Goal: Task Accomplishment & Management: Manage account settings

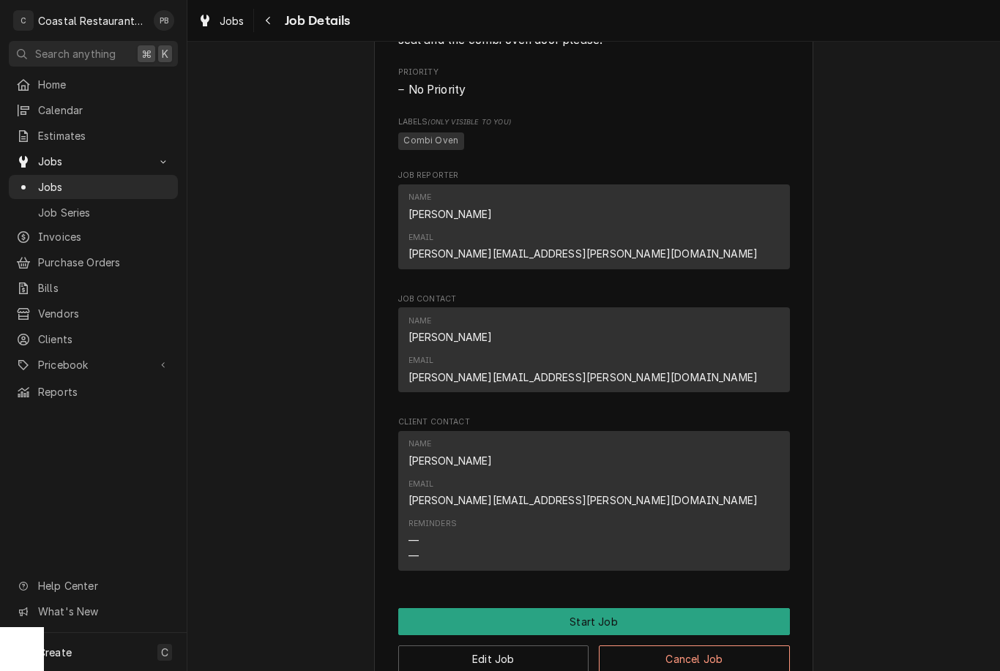
scroll to position [710, 0]
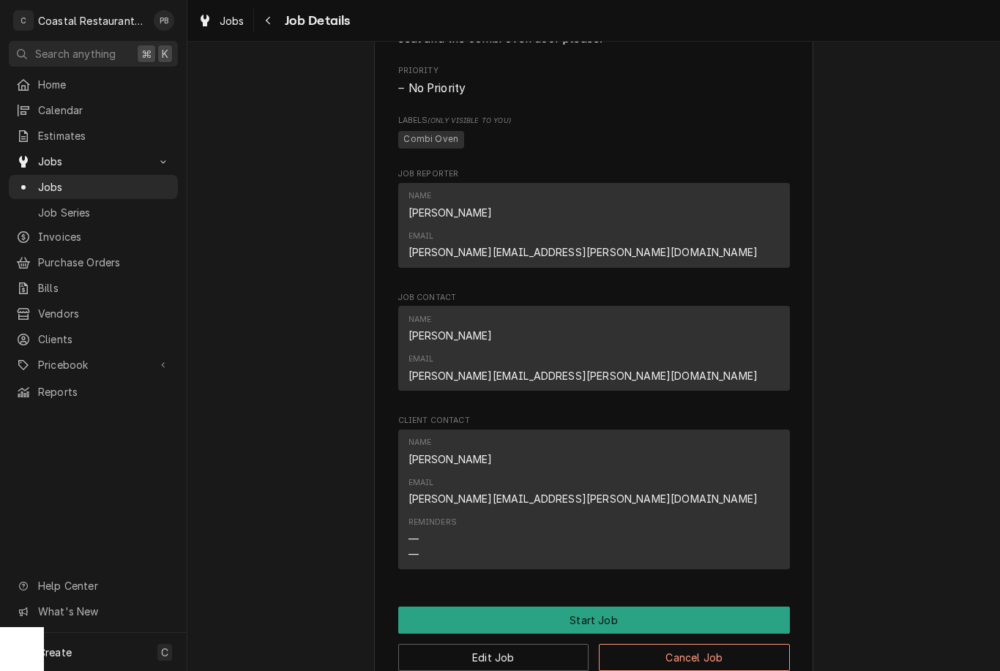
click at [610, 607] on button "Start Job" at bounding box center [594, 620] width 392 height 27
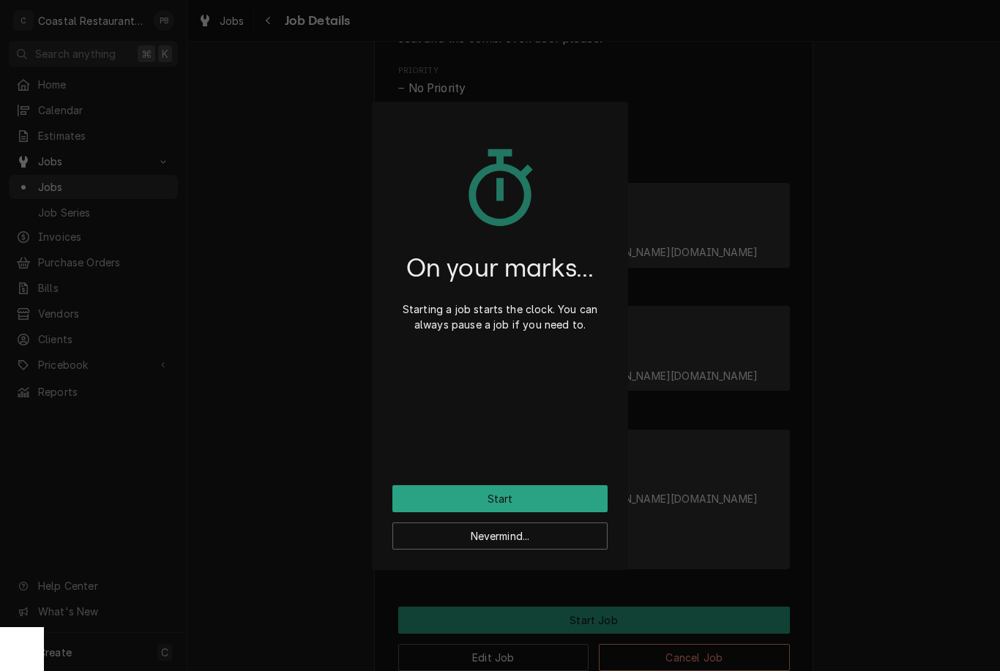
click at [526, 509] on button "Start" at bounding box center [499, 498] width 215 height 27
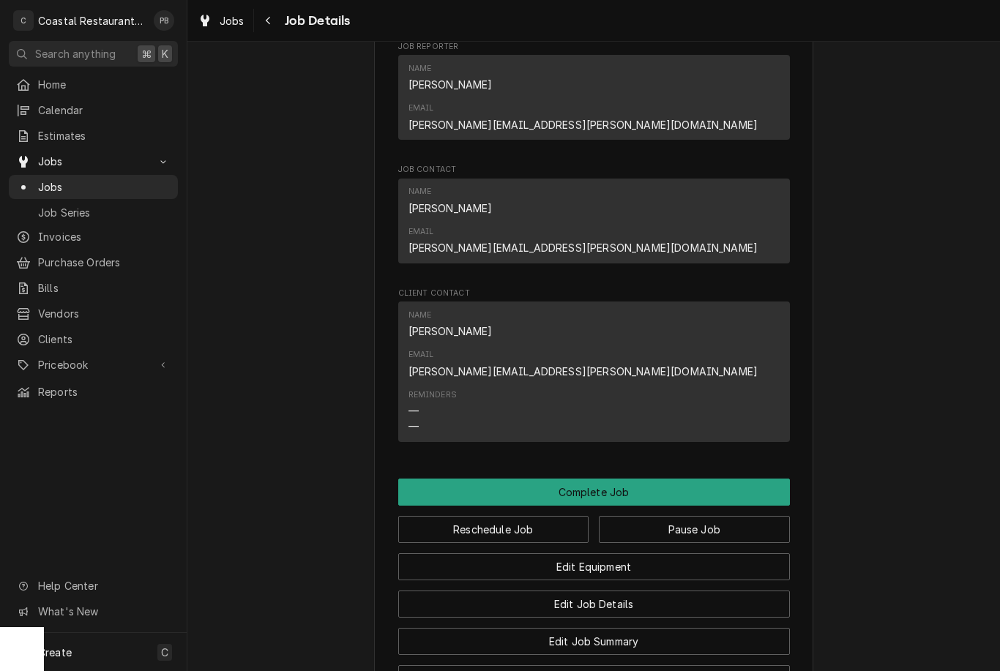
scroll to position [933, 0]
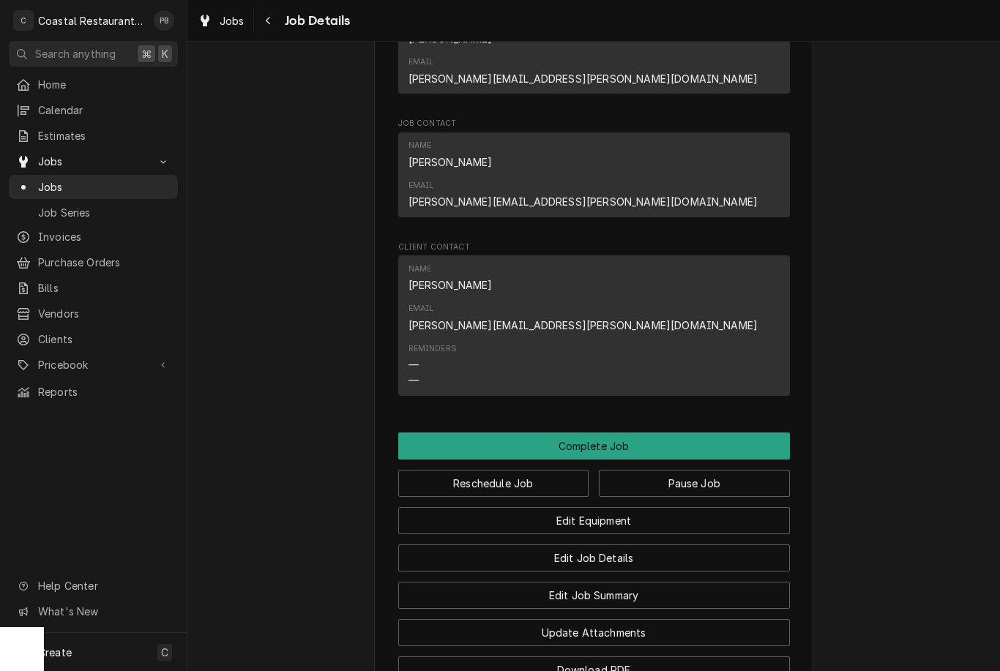
click at [714, 470] on button "Pause Job" at bounding box center [694, 483] width 191 height 27
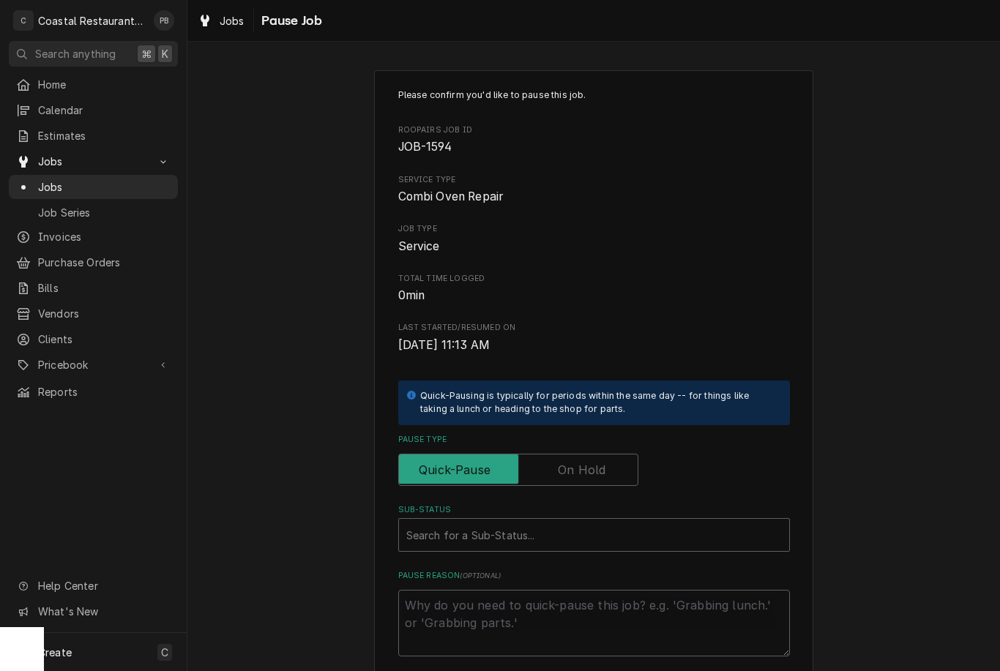
click at [593, 466] on label "Pause Type" at bounding box center [518, 470] width 240 height 32
click at [593, 466] on input "Pause Type" at bounding box center [518, 470] width 227 height 32
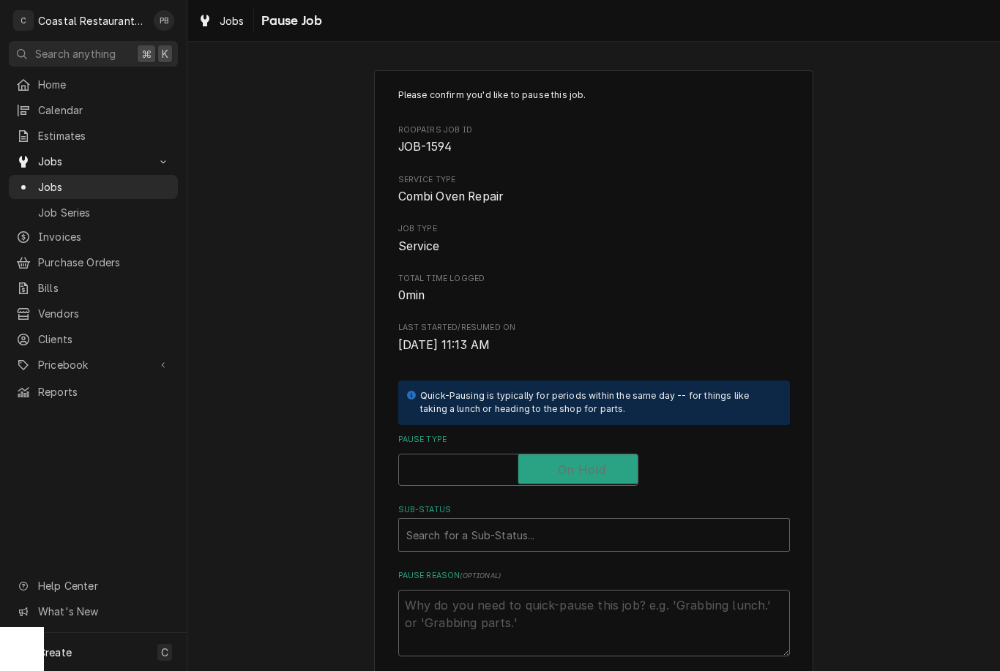
checkbox input "true"
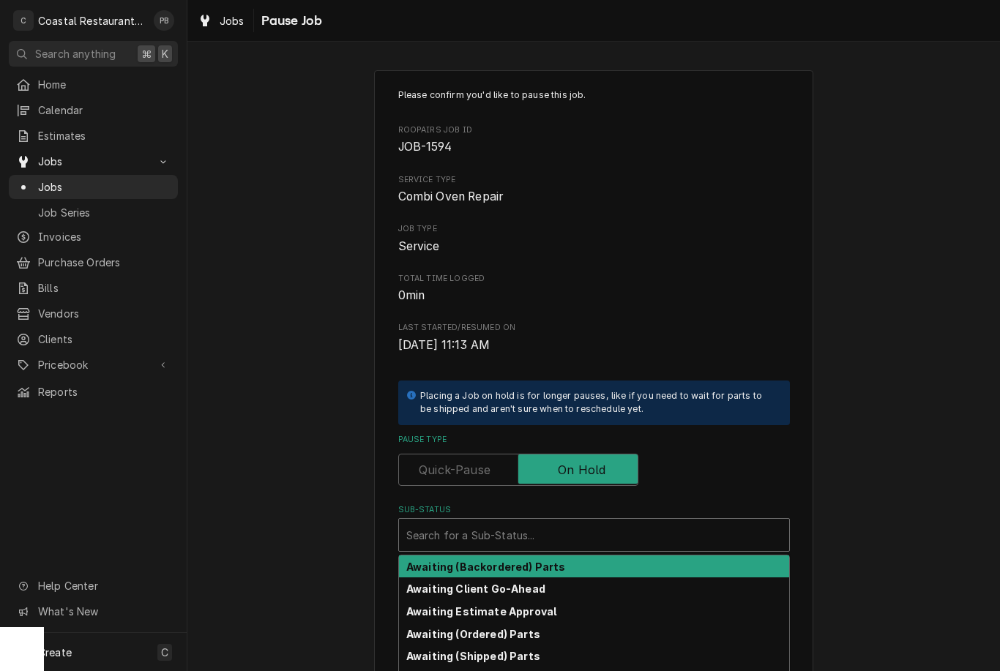
click at [959, 317] on div "Please confirm you'd like to pause this job. Roopairs Job ID JOB-1594 Service T…" at bounding box center [593, 438] width 812 height 763
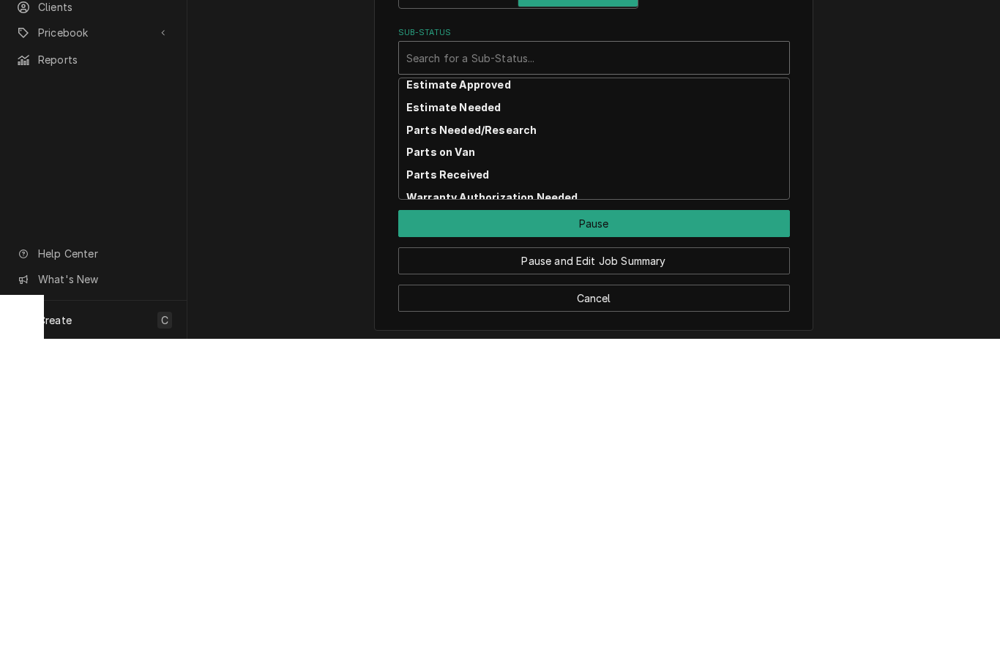
scroll to position [138, 0]
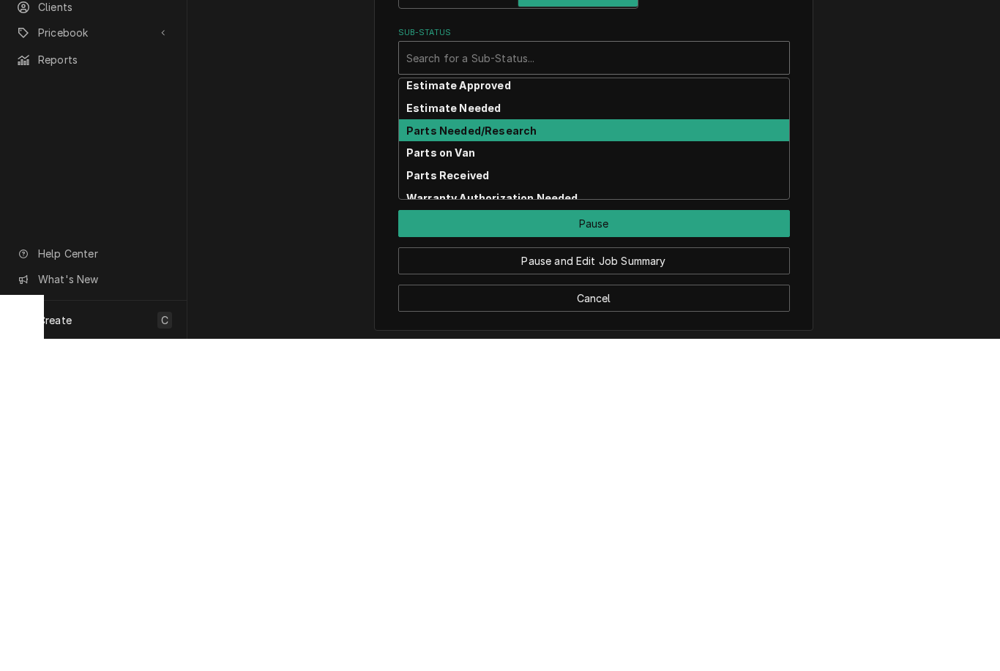
click at [555, 452] on div "Parts Needed/Research" at bounding box center [594, 463] width 390 height 23
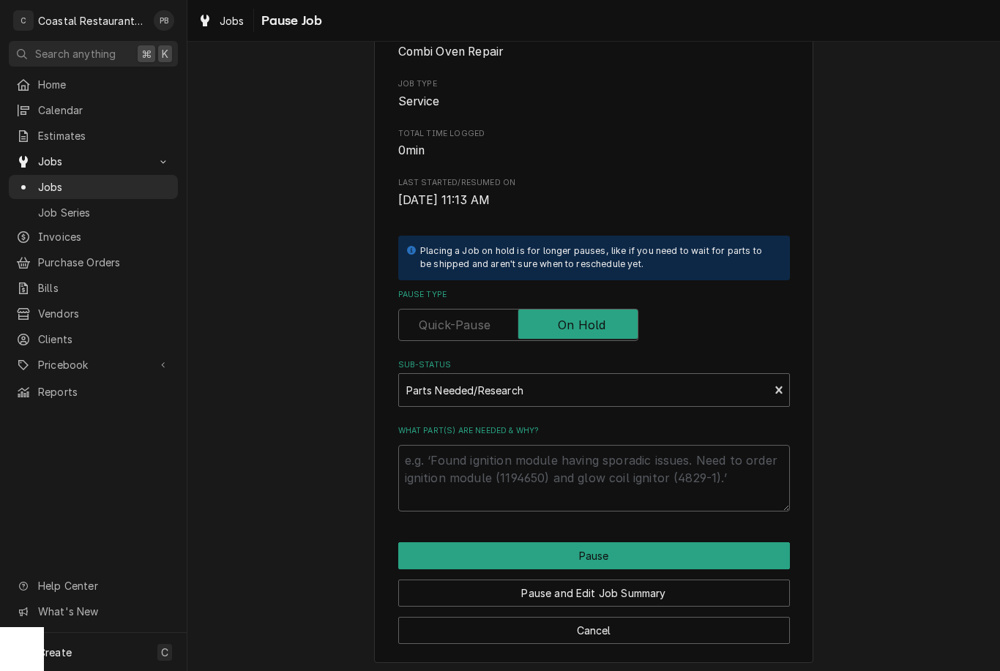
scroll to position [127, 0]
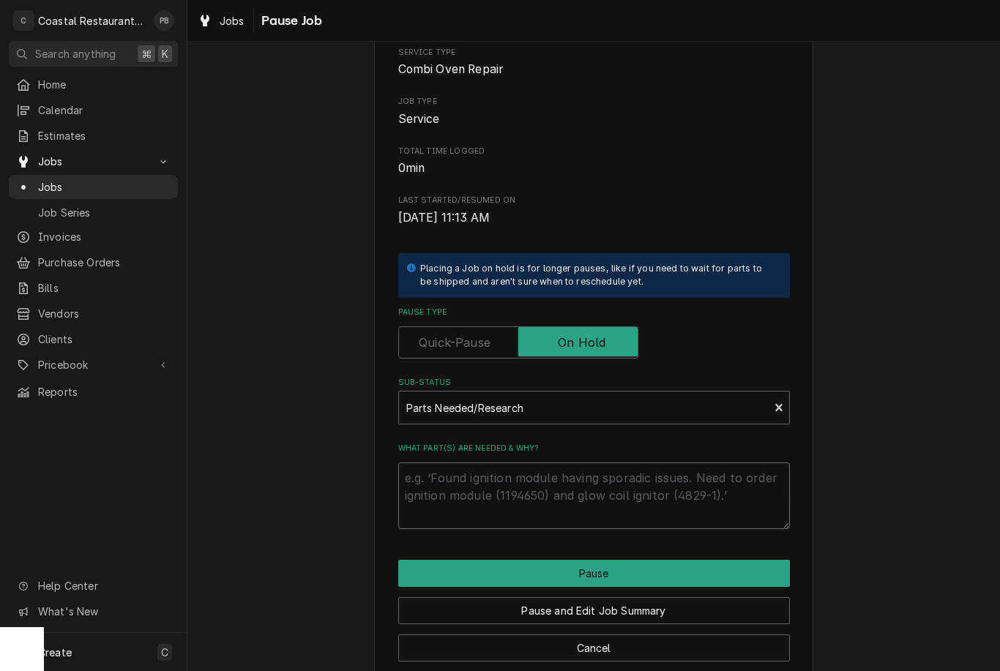
click at [634, 485] on textarea "What part(s) are needed & why?" at bounding box center [594, 496] width 392 height 67
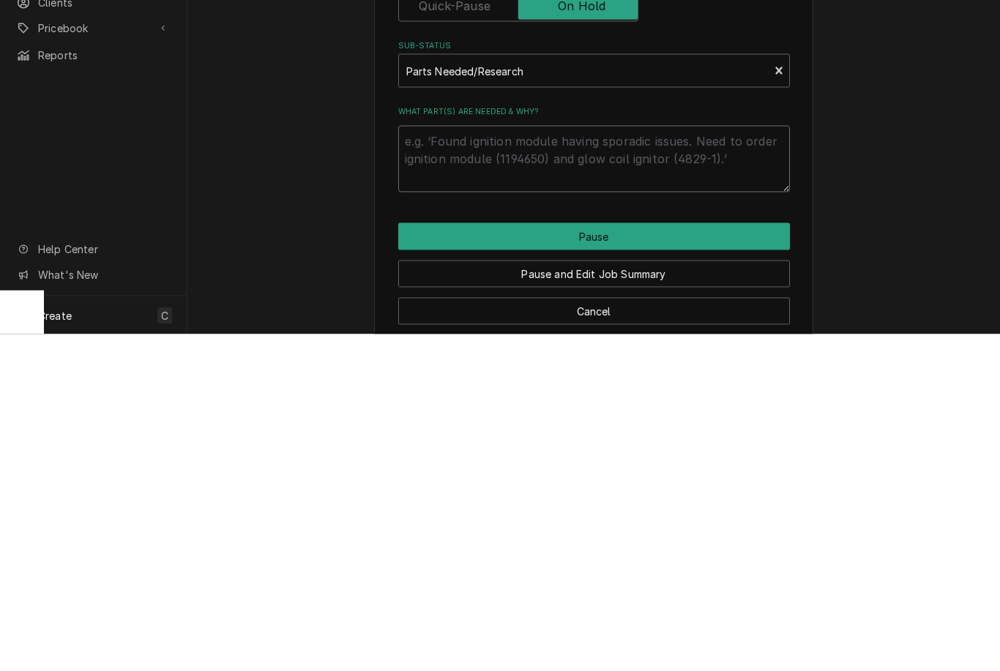
type textarea "x"
type textarea "R"
type textarea "x"
type textarea "Ret"
type textarea "x"
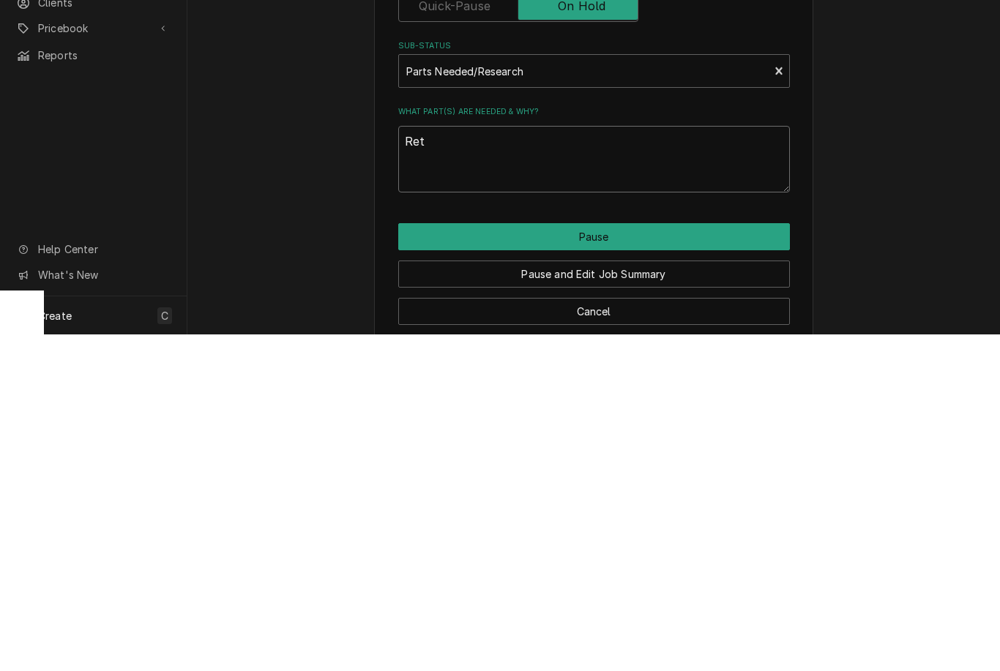
type textarea "Retu"
type textarea "x"
type textarea "Retur"
type textarea "x"
type textarea "Return"
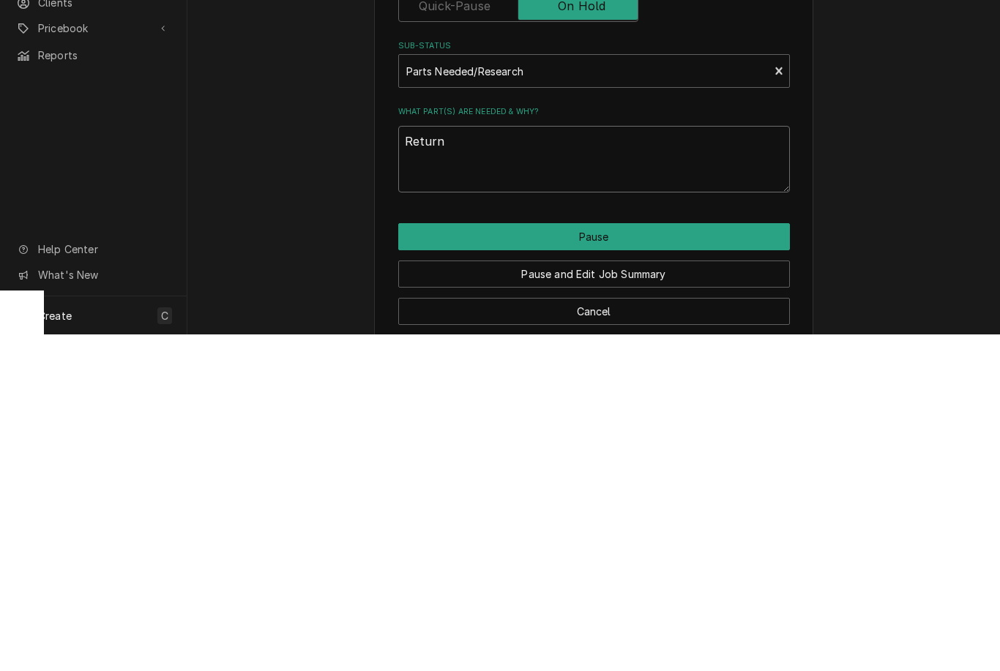
type textarea "x"
type textarea "Return"
click at [656, 560] on button "Pause" at bounding box center [594, 573] width 392 height 27
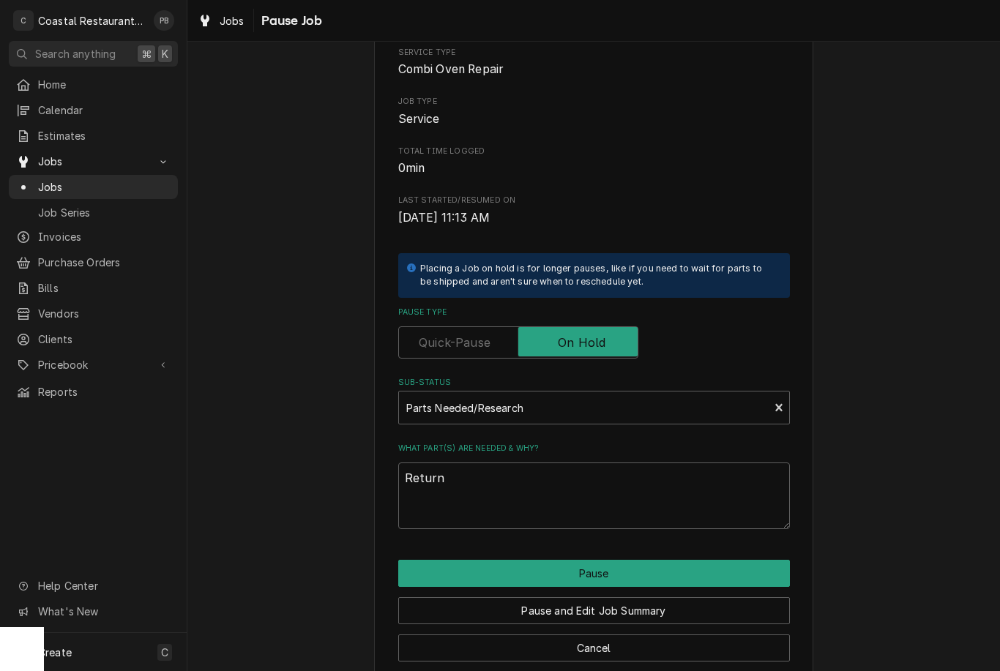
type textarea "x"
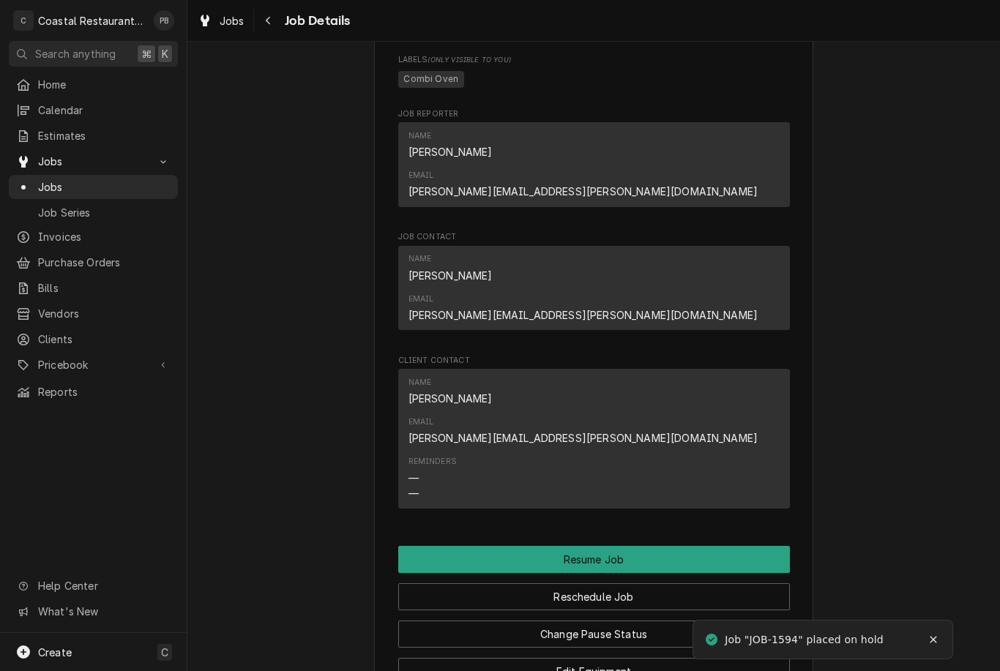
scroll to position [1016, 0]
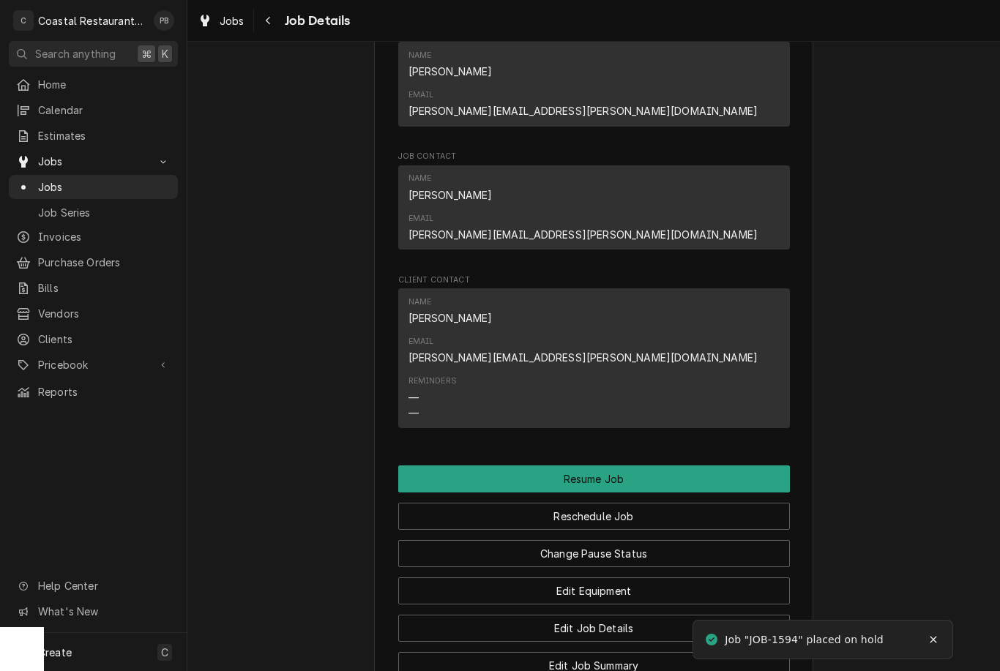
click at [673, 503] on button "Reschedule Job" at bounding box center [594, 516] width 392 height 27
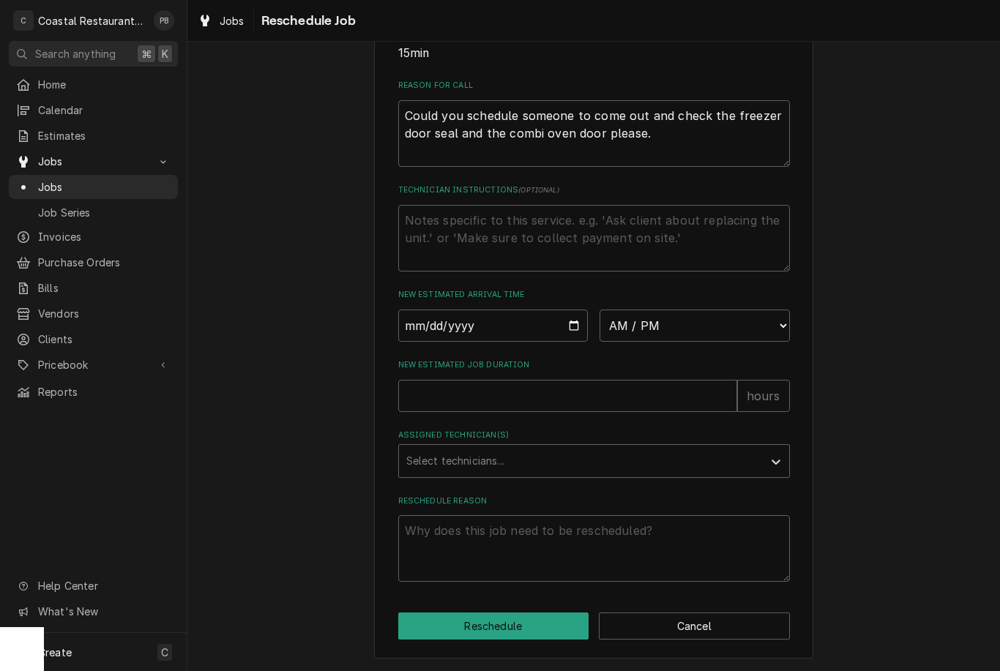
scroll to position [417, 0]
click at [526, 329] on input "Date" at bounding box center [493, 326] width 190 height 32
type input "2025-08-29"
type textarea "x"
type input "2025-09-02"
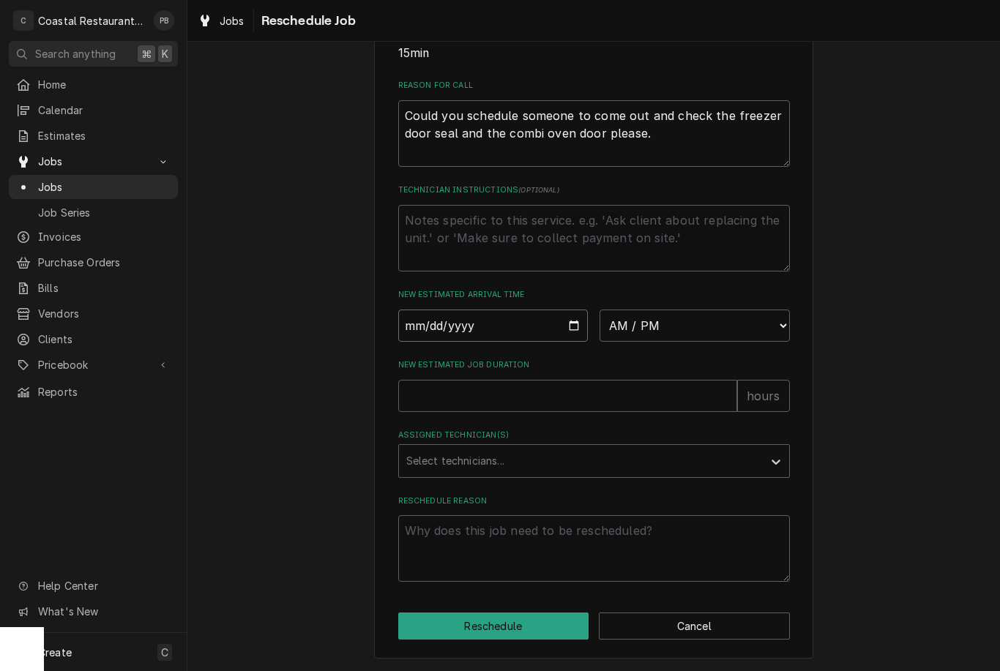
type textarea "x"
click at [543, 394] on input "New Estimated Job Duration" at bounding box center [567, 396] width 339 height 32
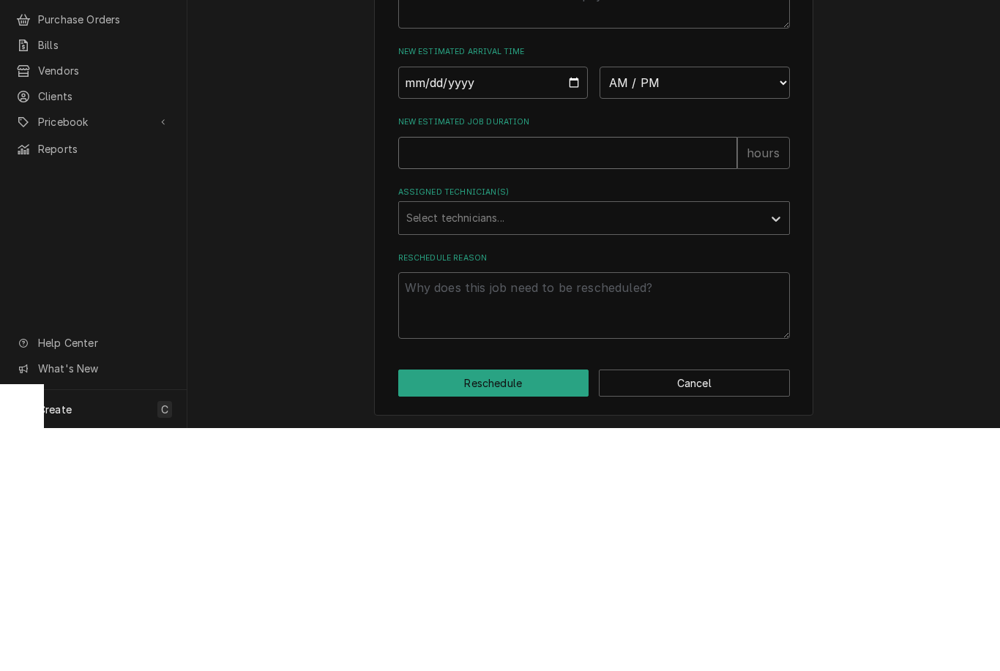
type input "1"
type textarea "x"
type input "1"
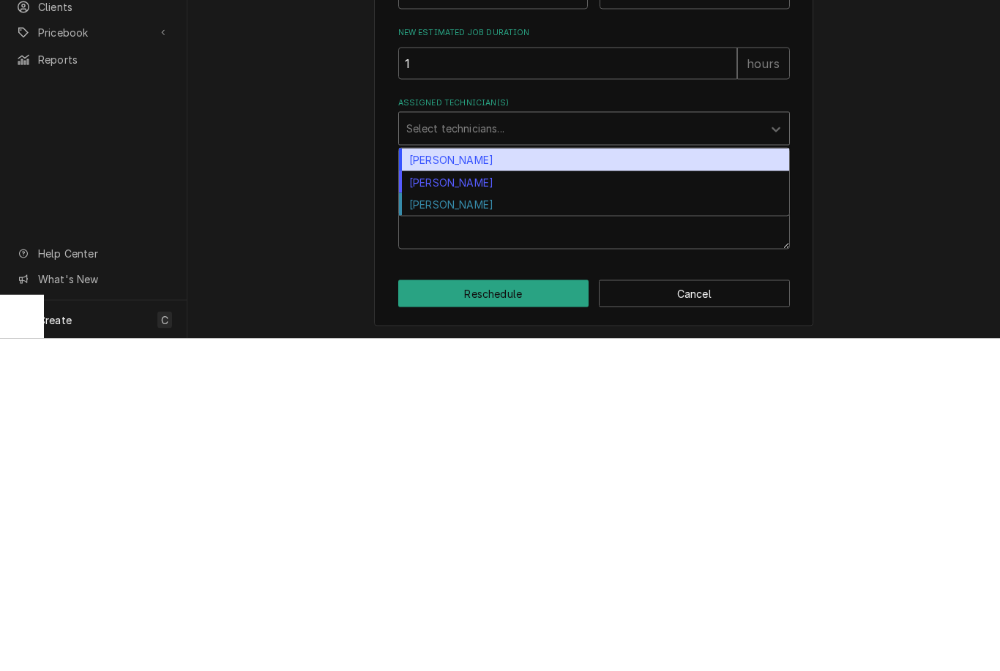
click at [547, 525] on div "[PERSON_NAME]" at bounding box center [594, 536] width 390 height 23
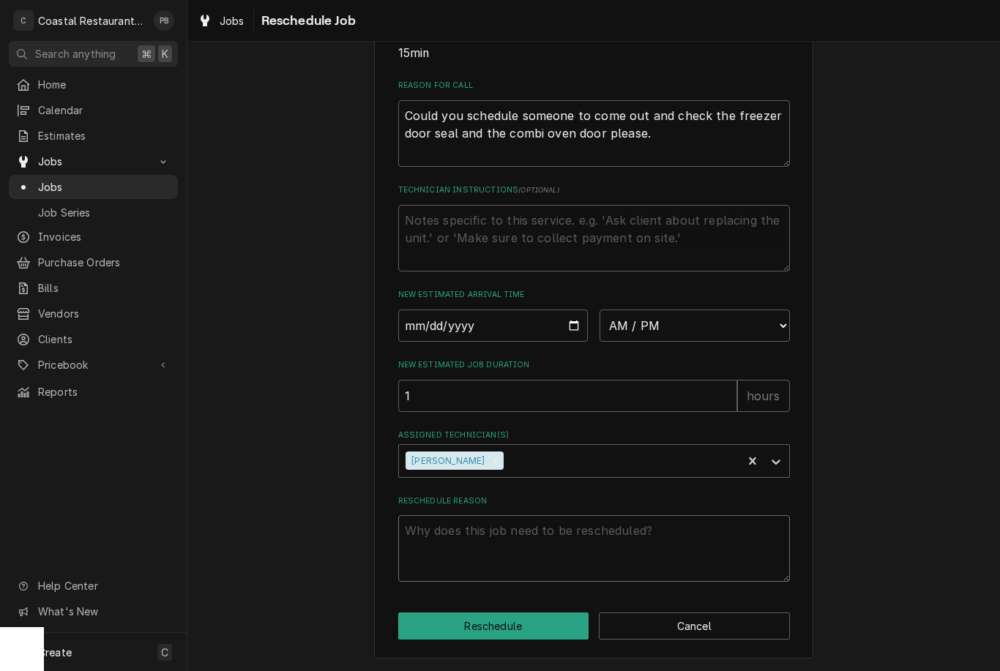
click at [571, 538] on textarea "Reschedule Reason" at bounding box center [594, 548] width 392 height 67
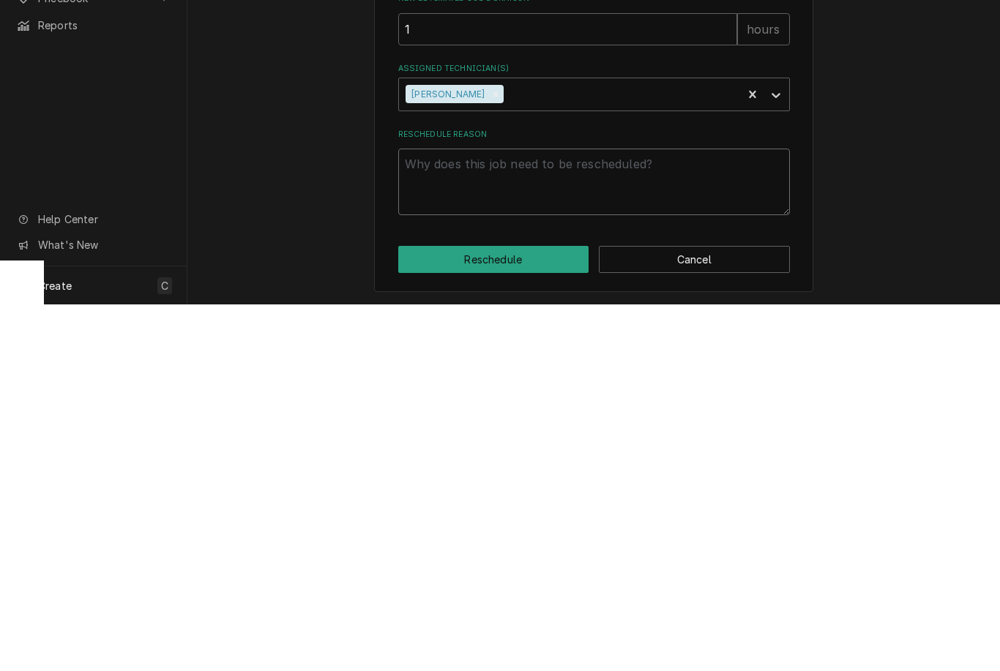
type textarea "x"
type textarea "No"
type textarea "x"
type textarea "No"
type textarea "x"
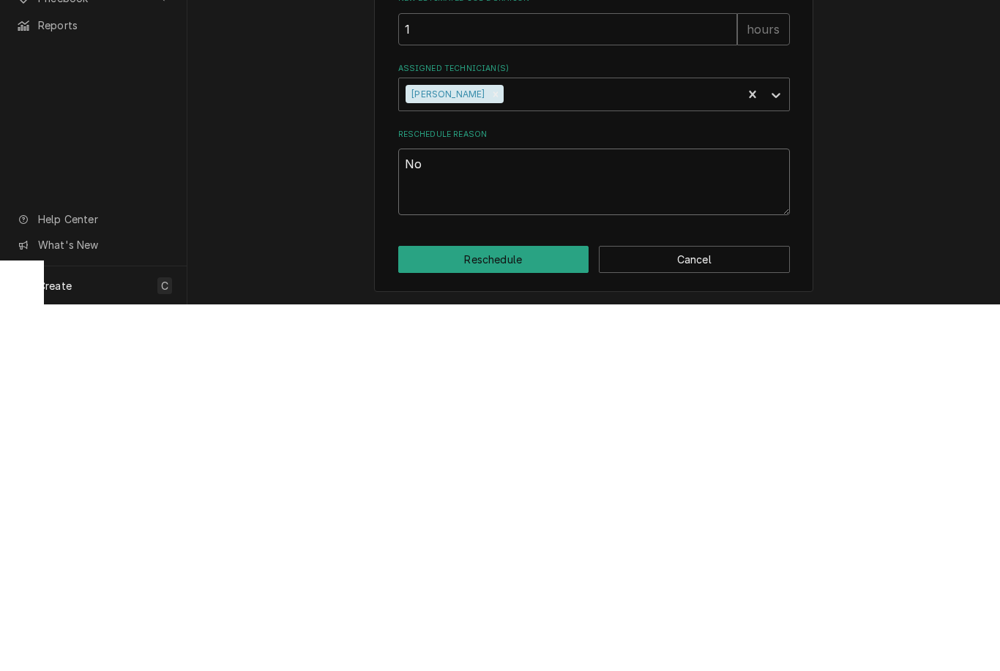
type textarea "No o"
type textarea "x"
type textarea "No on"
type textarea "x"
type textarea "No one"
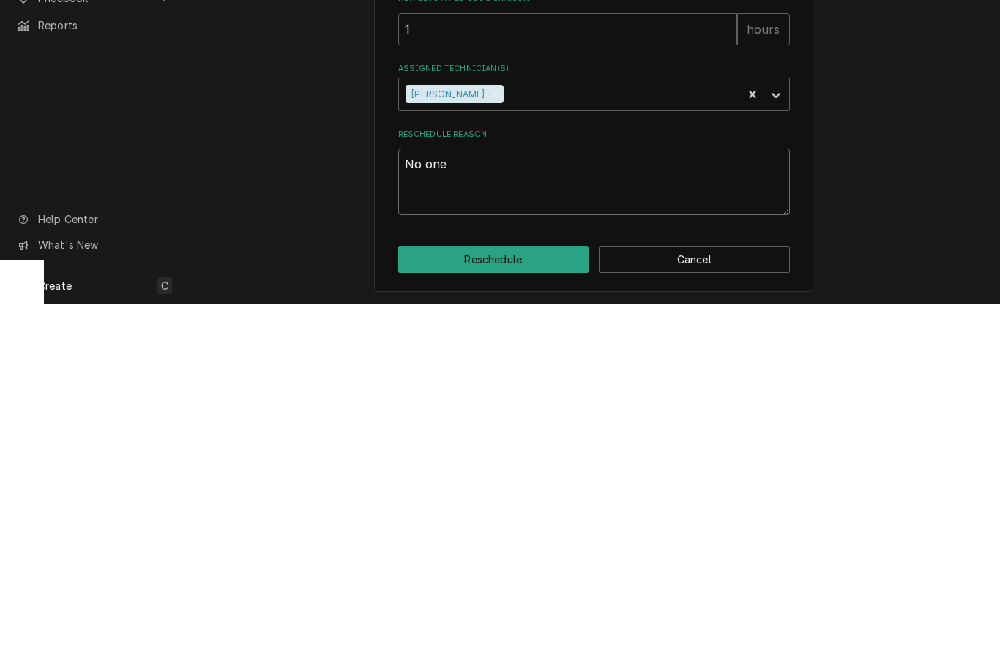
type textarea "x"
type textarea "No one"
type textarea "x"
type textarea "No one o"
type textarea "x"
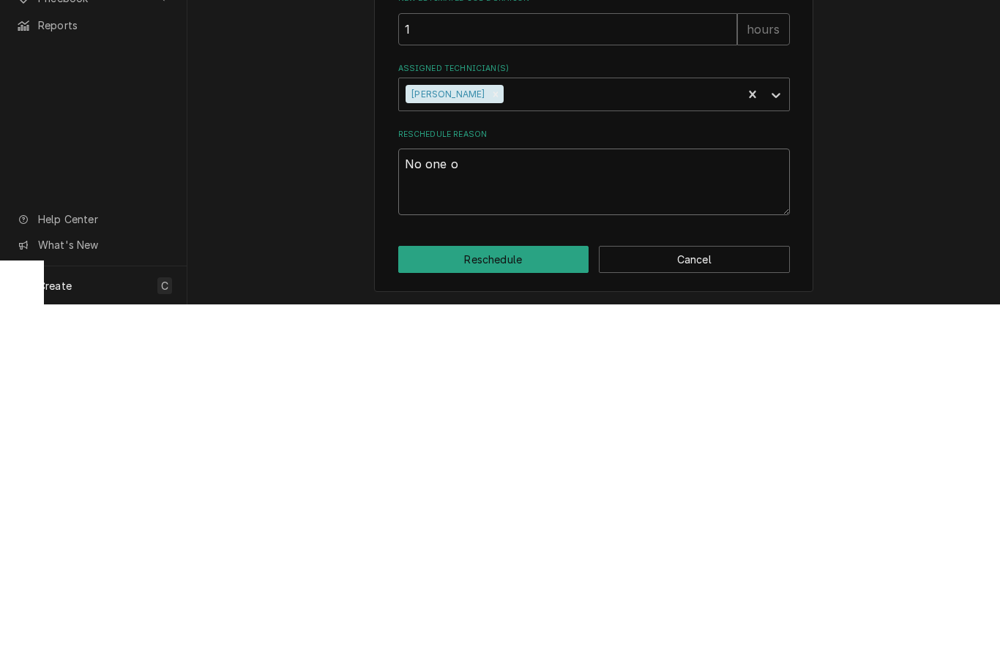
type textarea "No one on"
type textarea "x"
type textarea "No one on"
type textarea "x"
type textarea "No one on s"
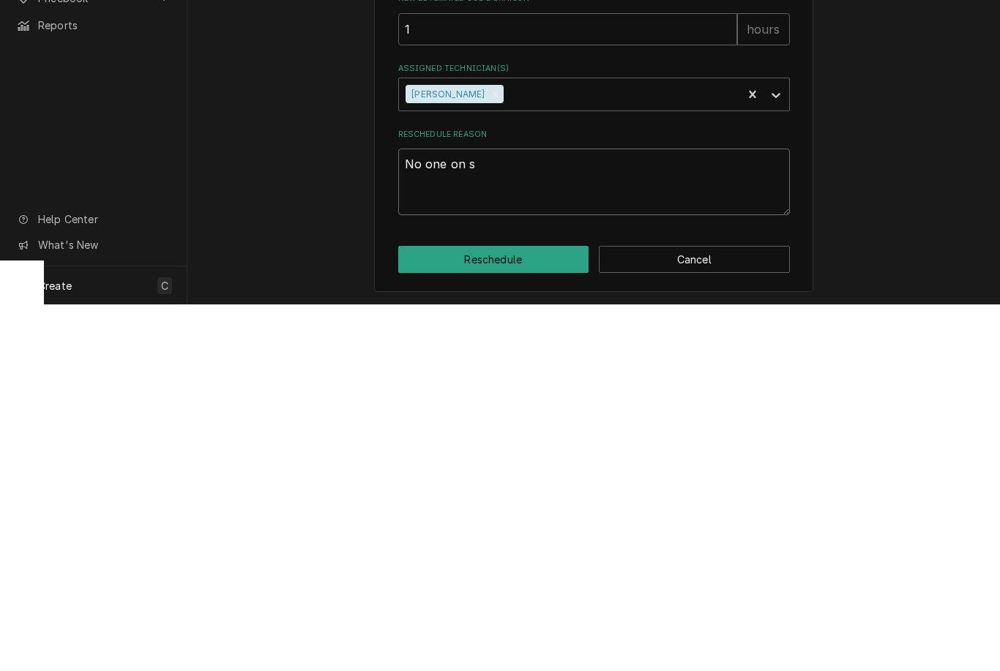
type textarea "x"
type textarea "No one on si"
type textarea "x"
type textarea "No one on sit"
type textarea "x"
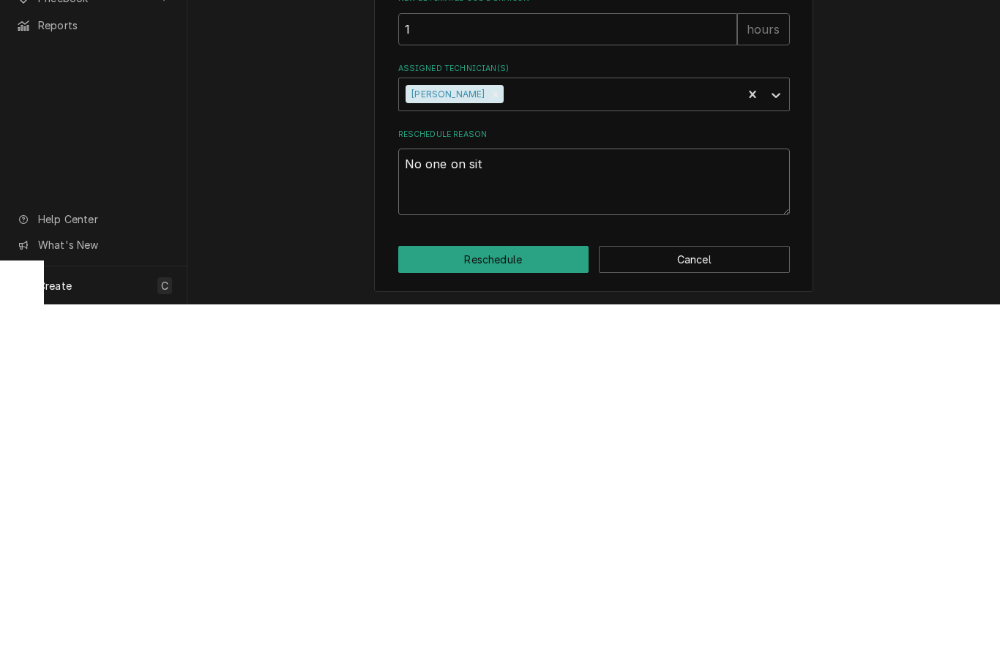
type textarea "No one on site"
type textarea "x"
type textarea "No one on site"
click at [536, 613] on button "Reschedule" at bounding box center [493, 626] width 191 height 27
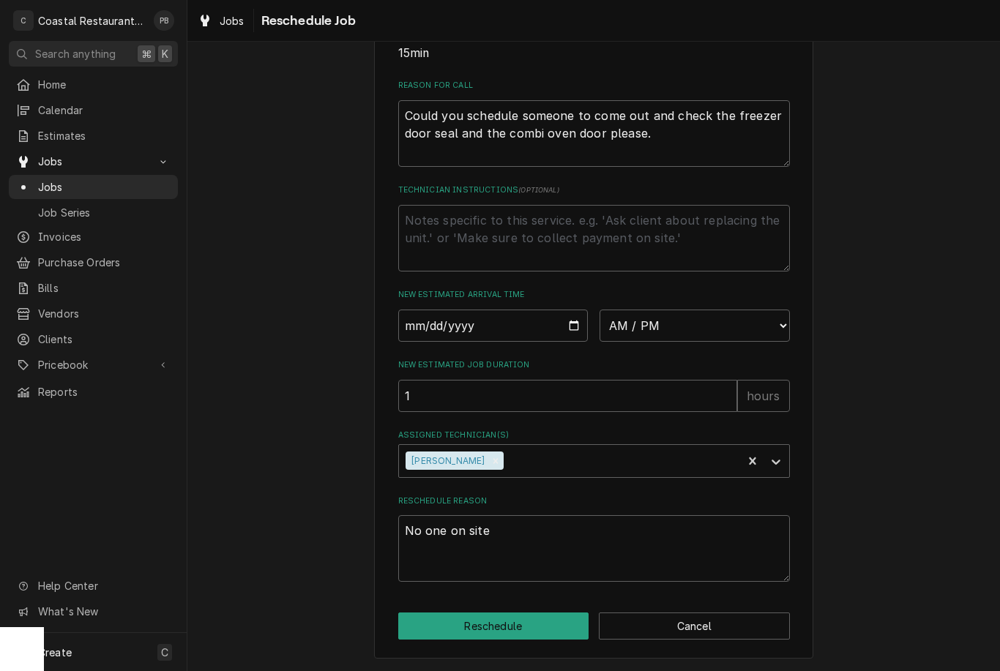
type textarea "x"
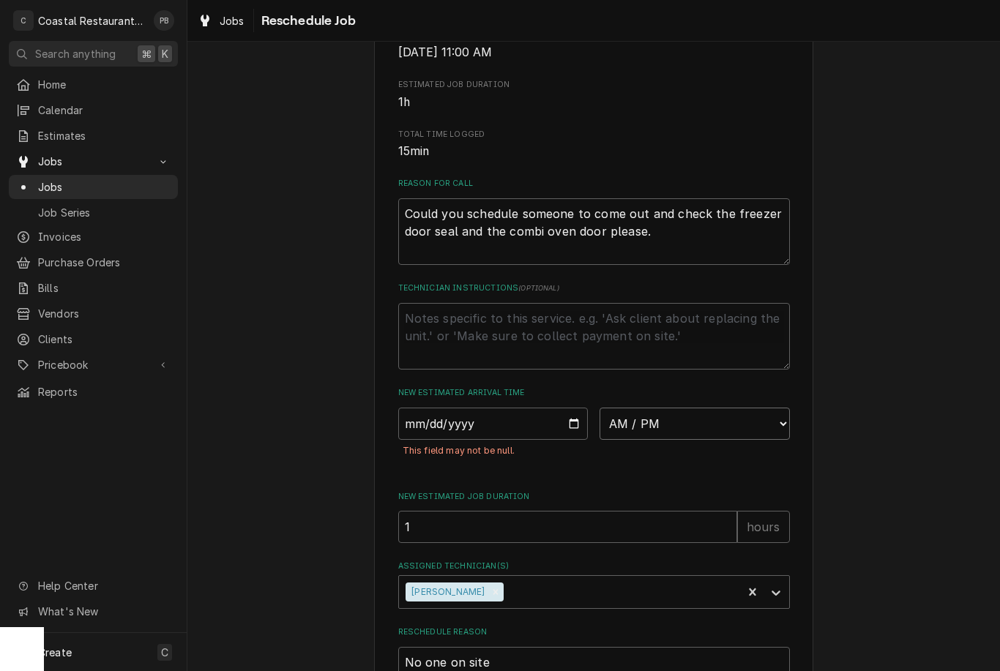
click at [696, 440] on select "AM / PM 6:00 AM 6:15 AM 6:30 AM 6:45 AM 7:00 AM 7:15 AM 7:30 AM 7:45 AM 8:00 AM…" at bounding box center [694, 424] width 190 height 32
select select "07:30:00"
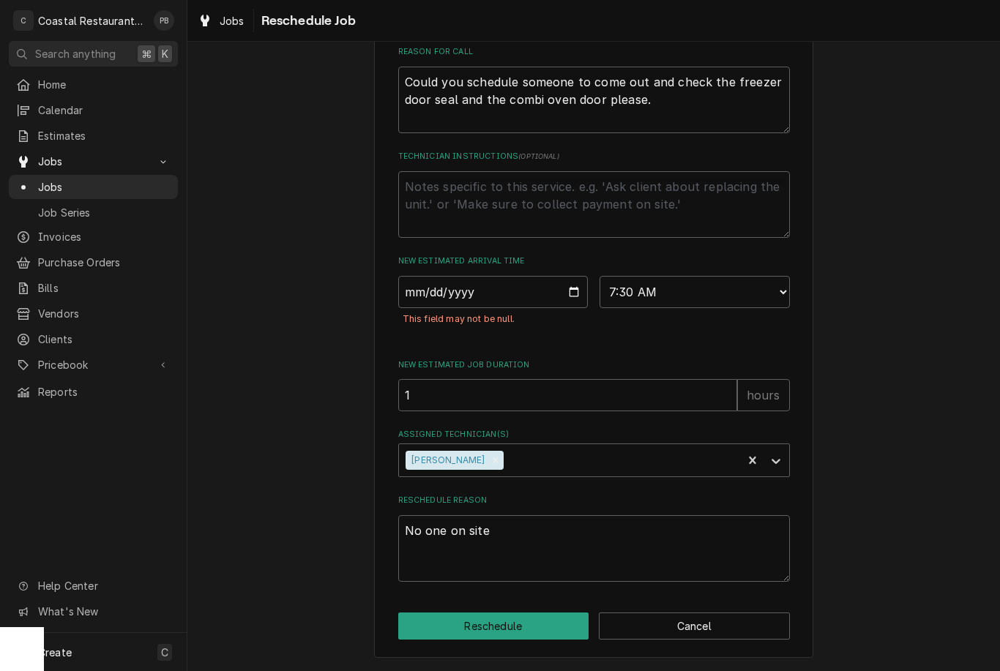
click at [548, 624] on button "Reschedule" at bounding box center [493, 626] width 191 height 27
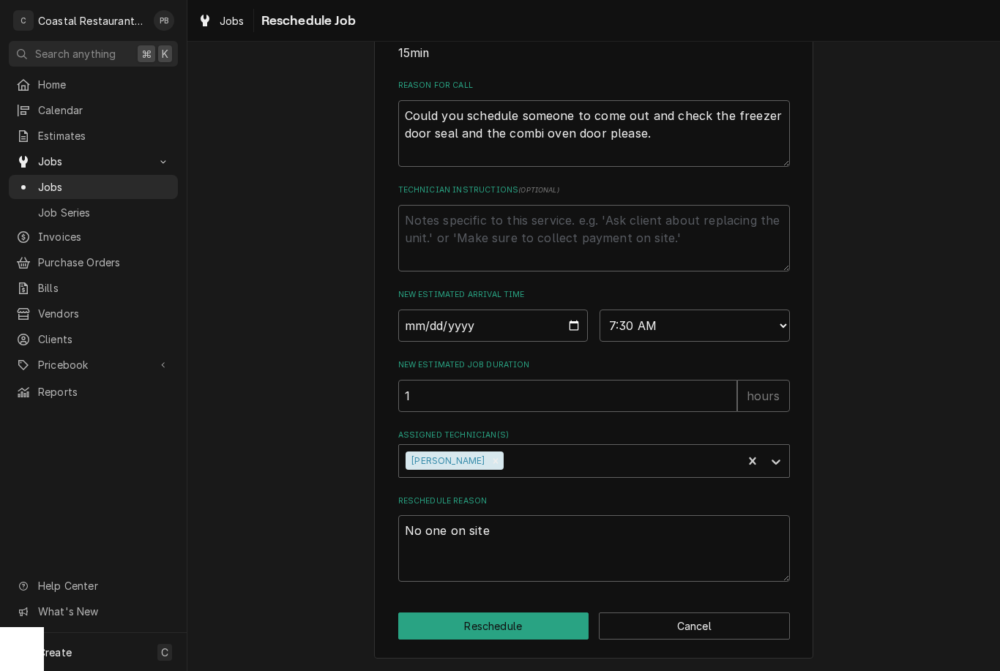
scroll to position [417, 0]
type textarea "x"
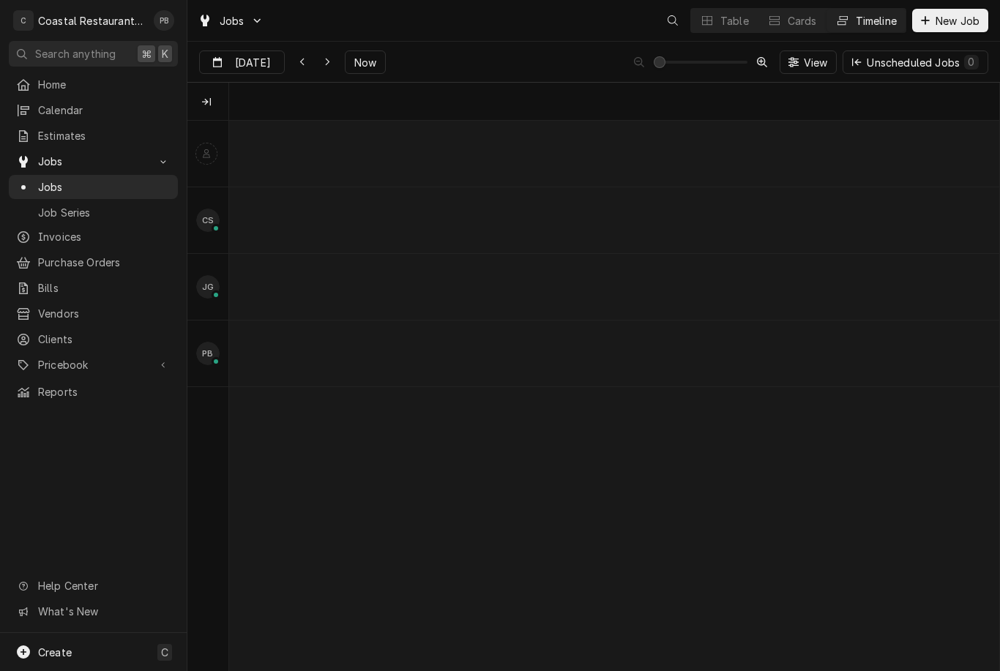
scroll to position [0, 15246]
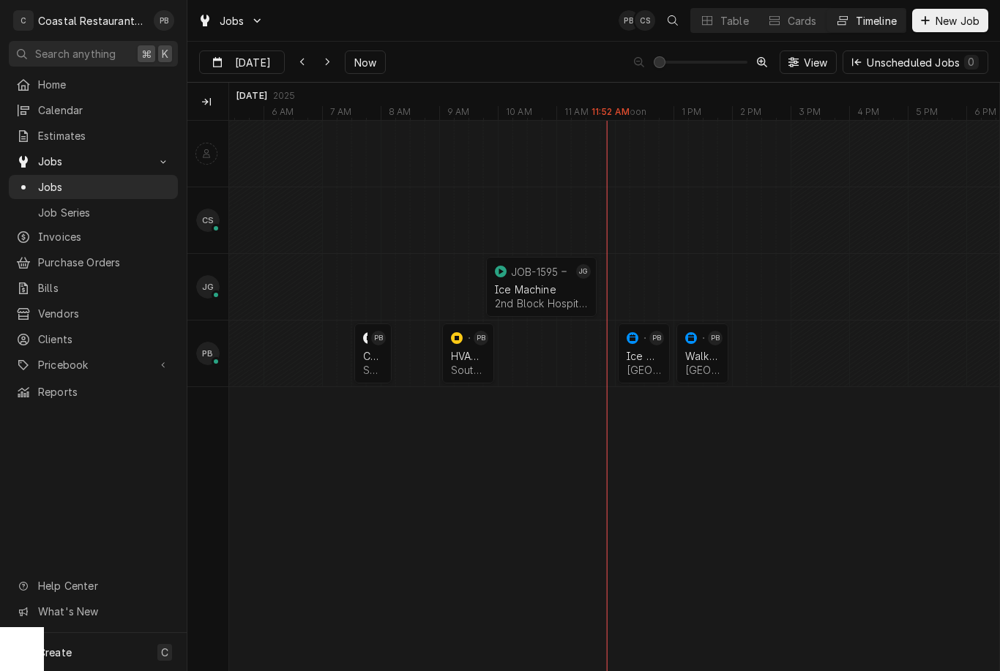
click at [648, 356] on div "Ice Machine" at bounding box center [643, 356] width 34 height 12
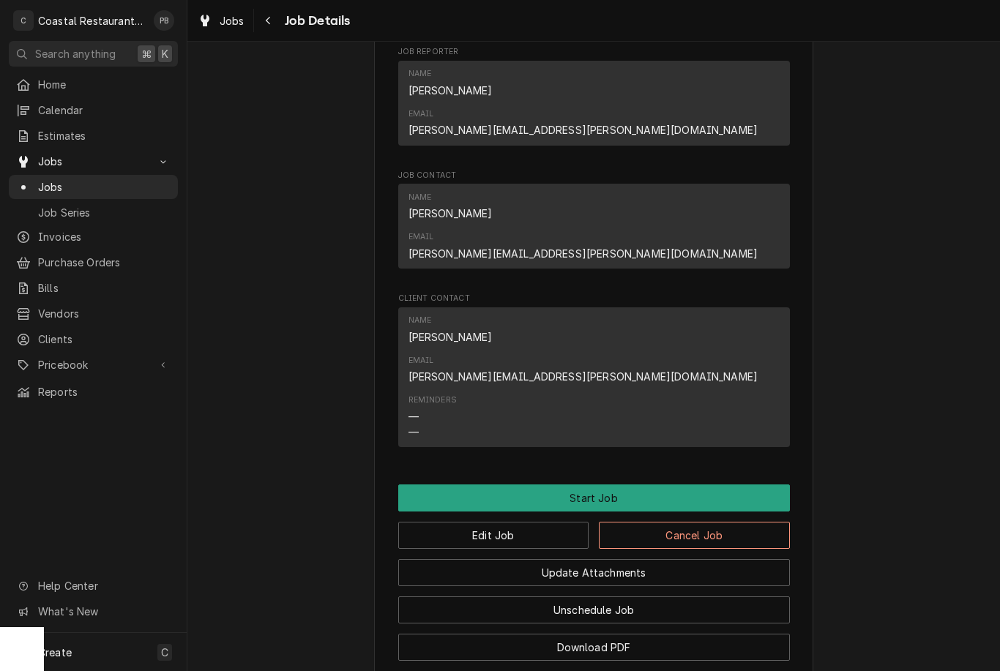
scroll to position [855, 0]
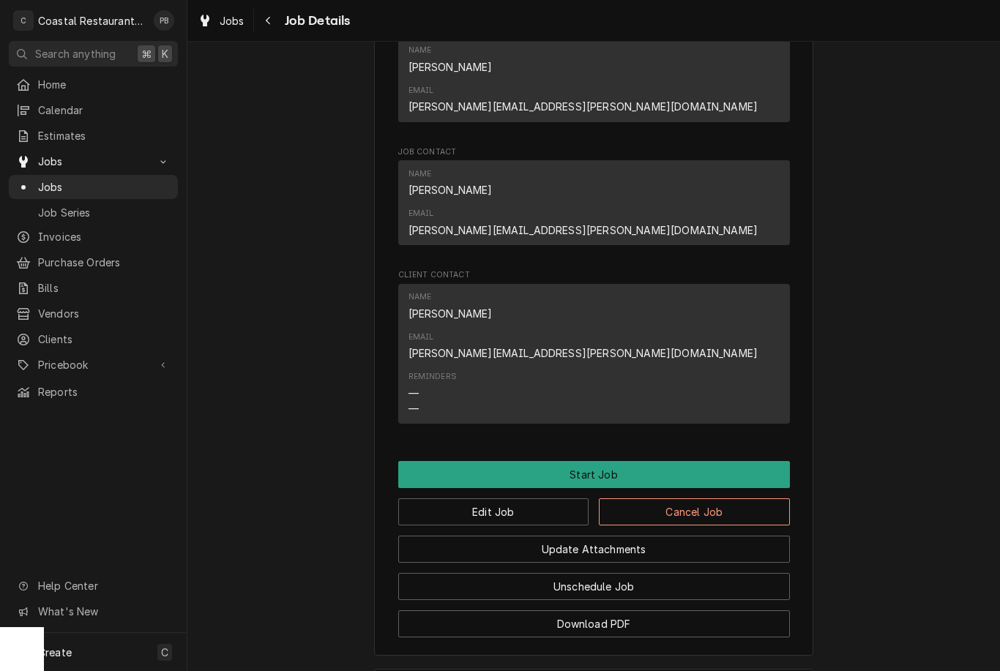
click at [619, 461] on button "Start Job" at bounding box center [594, 474] width 392 height 27
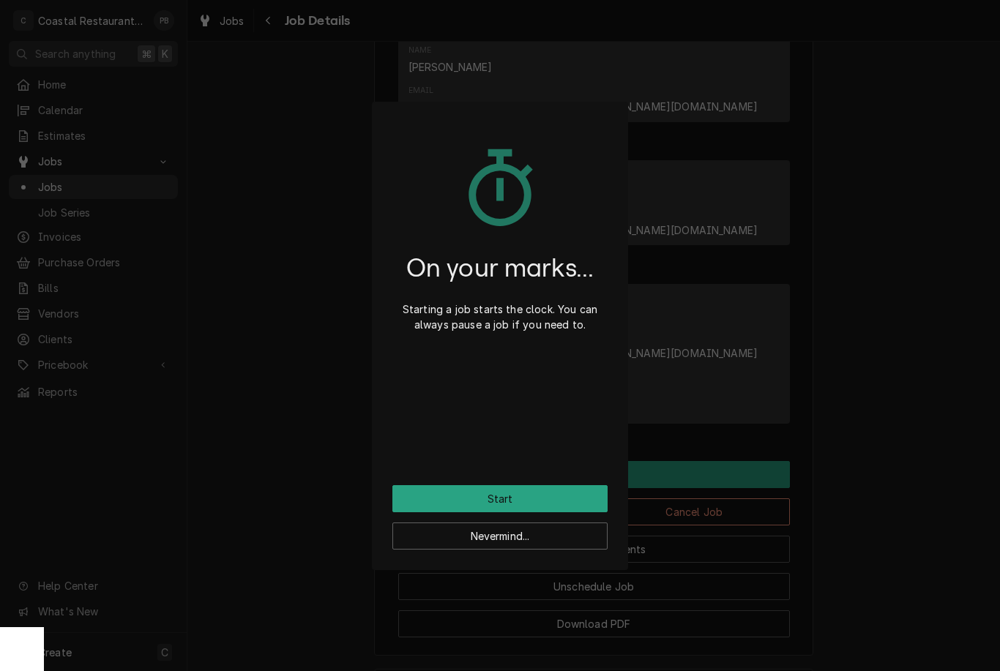
click at [543, 490] on button "Start" at bounding box center [499, 498] width 215 height 27
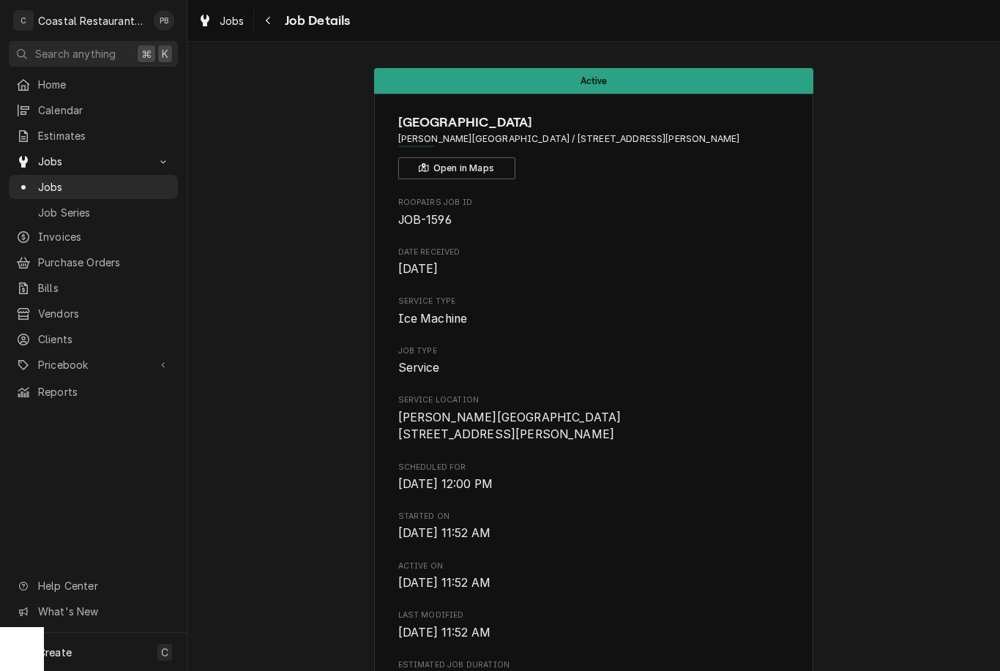
click at [70, 180] on span "Jobs" at bounding box center [104, 186] width 132 height 15
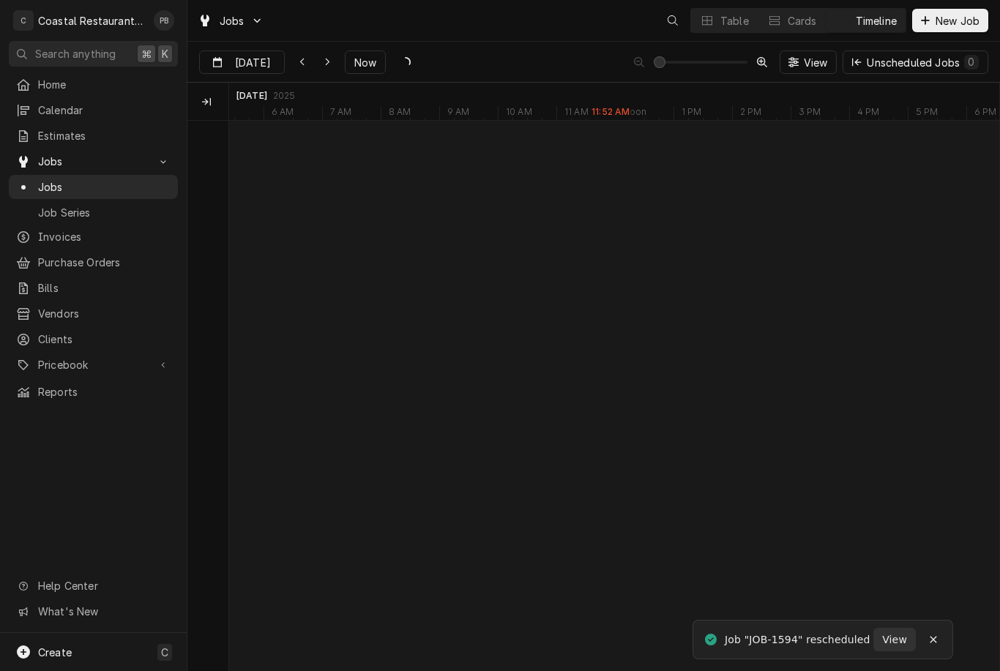
scroll to position [0, 15246]
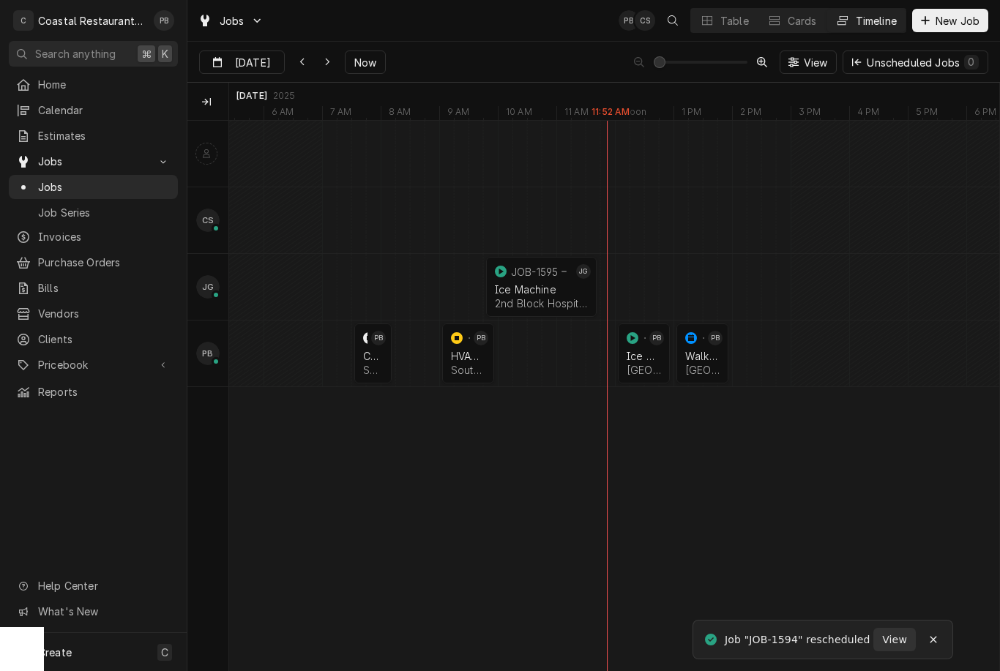
click at [708, 351] on div "Walk In Cooler" at bounding box center [702, 356] width 34 height 12
